Goal: Find specific page/section: Find specific page/section

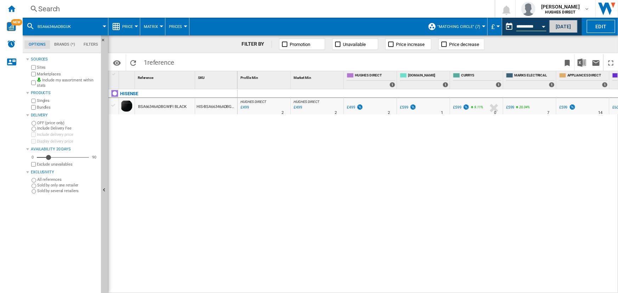
click at [566, 28] on button "[DATE]" at bounding box center [563, 26] width 28 height 13
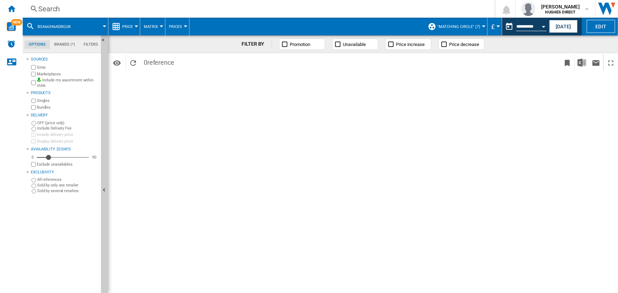
click at [356, 10] on div "Search" at bounding box center [257, 9] width 438 height 10
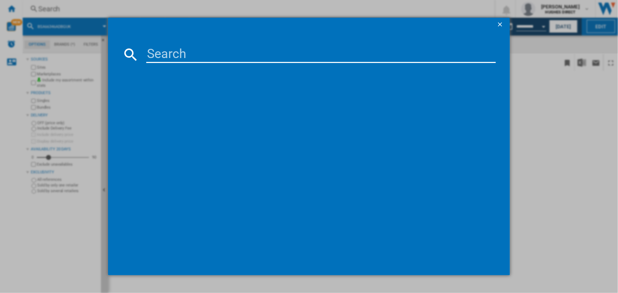
drag, startPoint x: 244, startPoint y: 42, endPoint x: 232, endPoint y: 47, distance: 13.5
click at [241, 43] on md-dialog-content at bounding box center [308, 154] width 401 height 244
click at [224, 51] on input at bounding box center [320, 54] width 349 height 17
paste input "FWY606WWLN1"
type input "FWY606WWLN1"
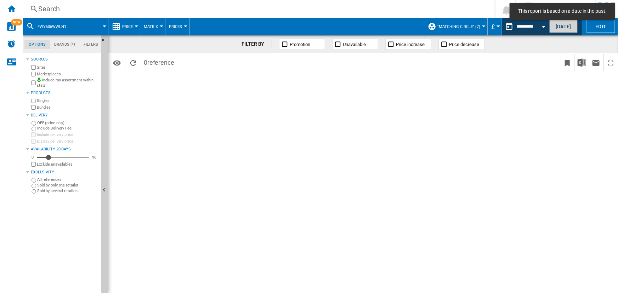
click at [566, 28] on button "[DATE]" at bounding box center [563, 26] width 28 height 13
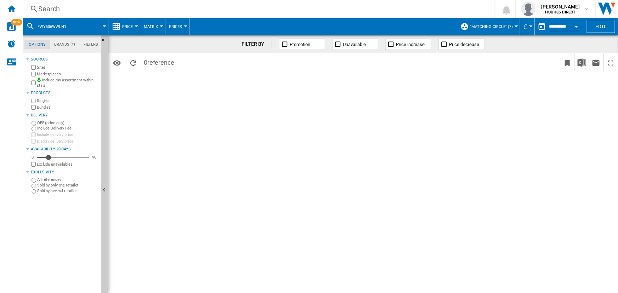
click at [509, 23] on button ""MATCHING CIRCLE" (7)" at bounding box center [493, 27] width 46 height 18
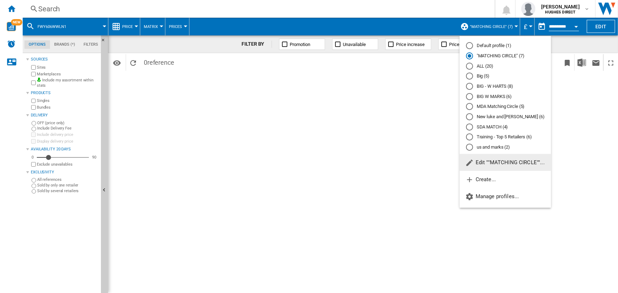
click at [270, 145] on md-backdrop at bounding box center [309, 146] width 618 height 293
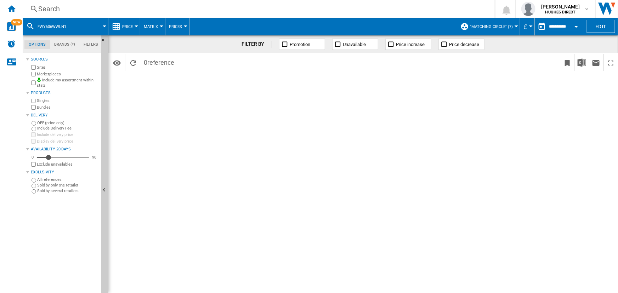
click at [483, 27] on span ""MATCHING CIRCLE" (7)" at bounding box center [491, 26] width 43 height 5
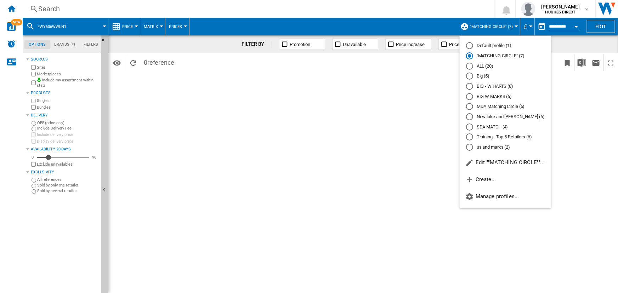
click at [308, 134] on md-backdrop at bounding box center [309, 146] width 618 height 293
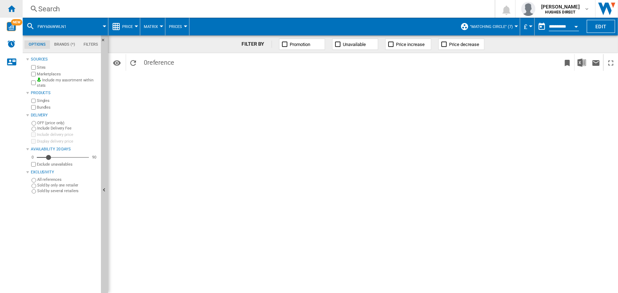
click at [7, 10] on ng-md-icon "Home" at bounding box center [11, 8] width 8 height 8
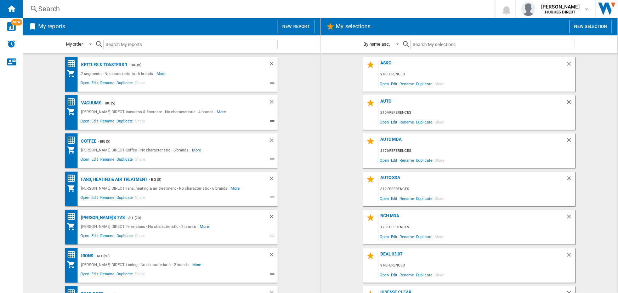
click at [281, 6] on div "Search" at bounding box center [257, 9] width 438 height 10
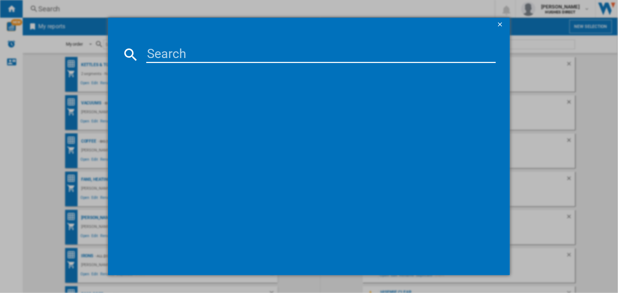
type input "FWY606WWLN1"
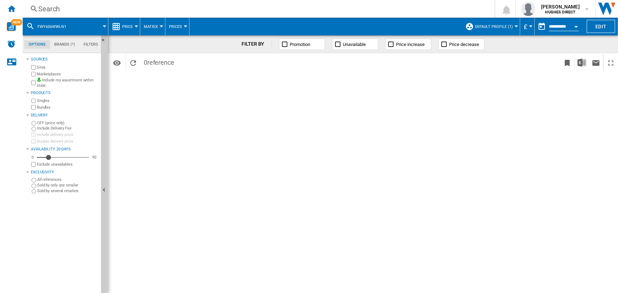
click at [482, 27] on span "Default profile (1)" at bounding box center [494, 26] width 38 height 5
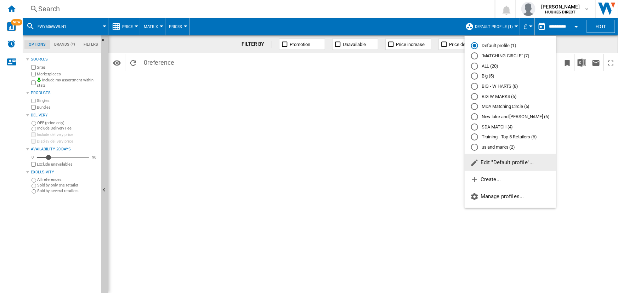
click at [495, 54] on md-radio-button ""MATCHING CIRCLE" (7)" at bounding box center [510, 56] width 79 height 7
